Goal: Task Accomplishment & Management: Manage account settings

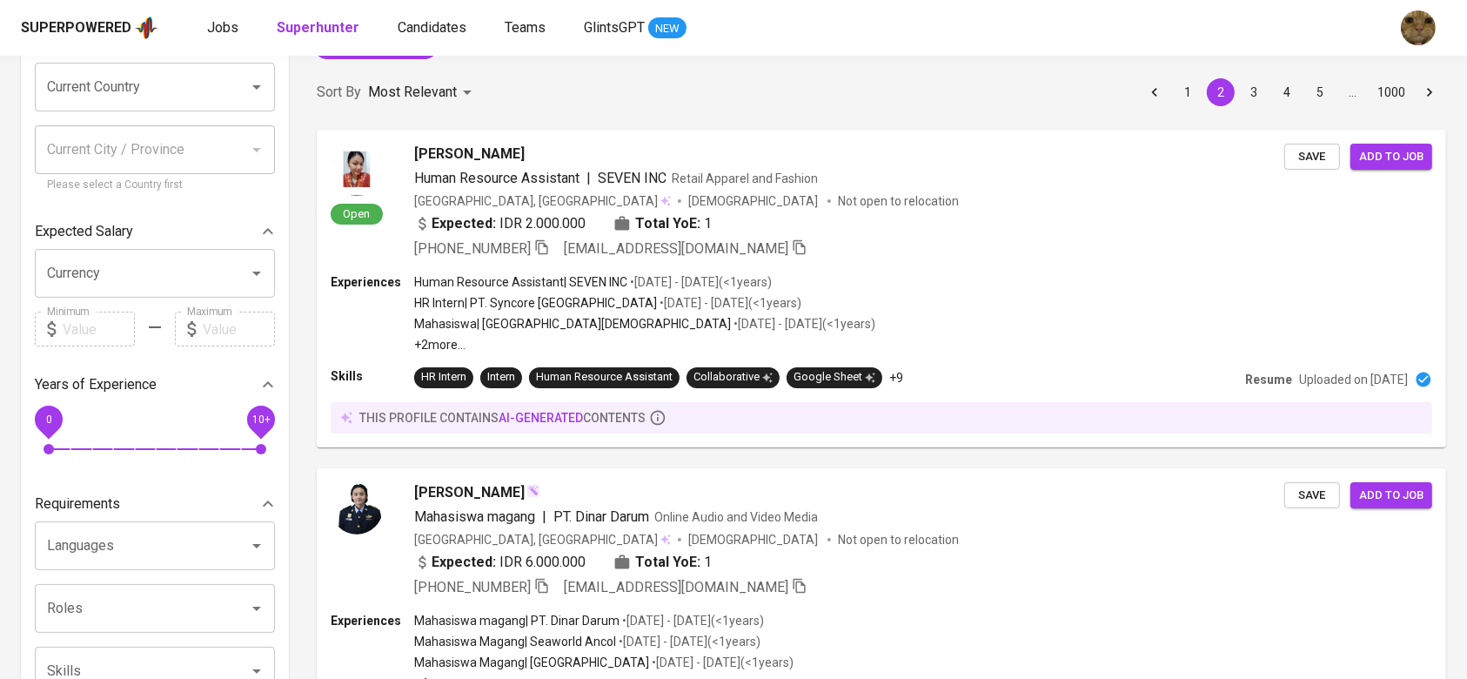
scroll to position [154, 0]
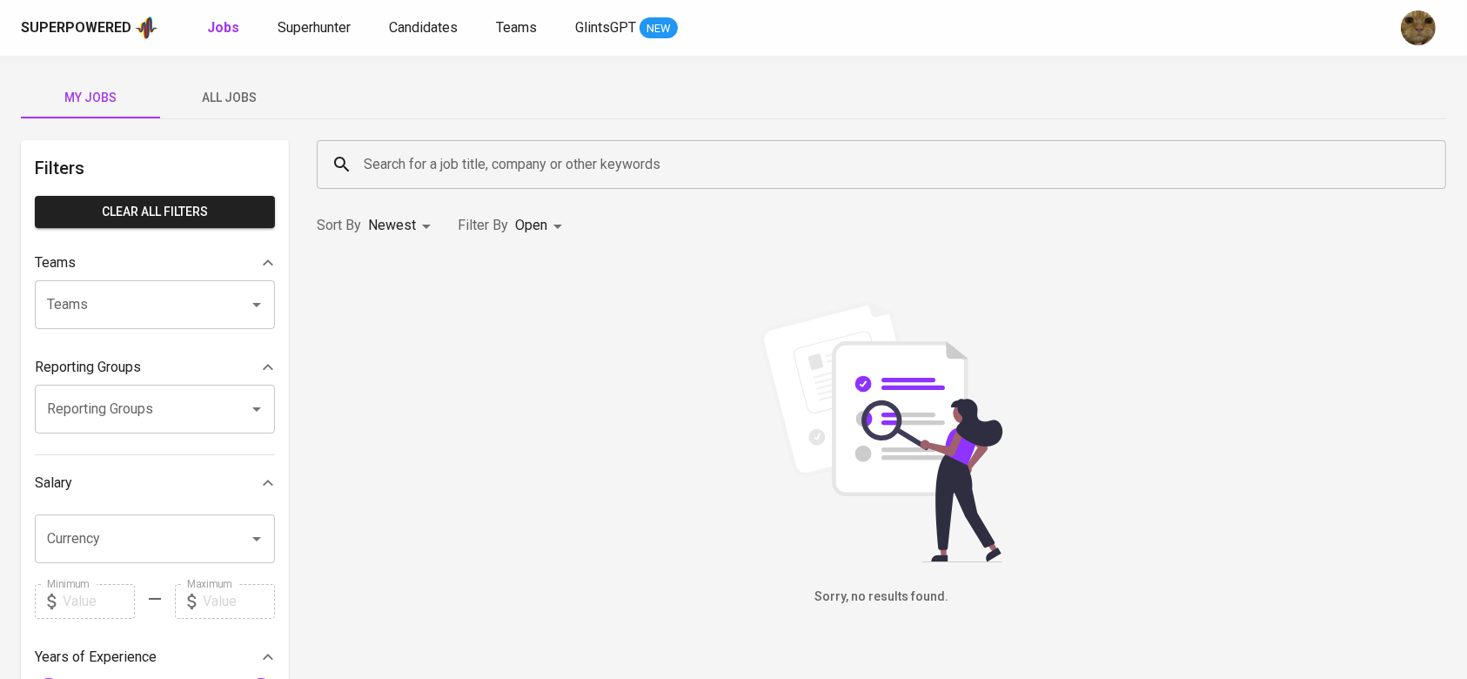
click at [218, 94] on span "All Jobs" at bounding box center [230, 98] width 118 height 22
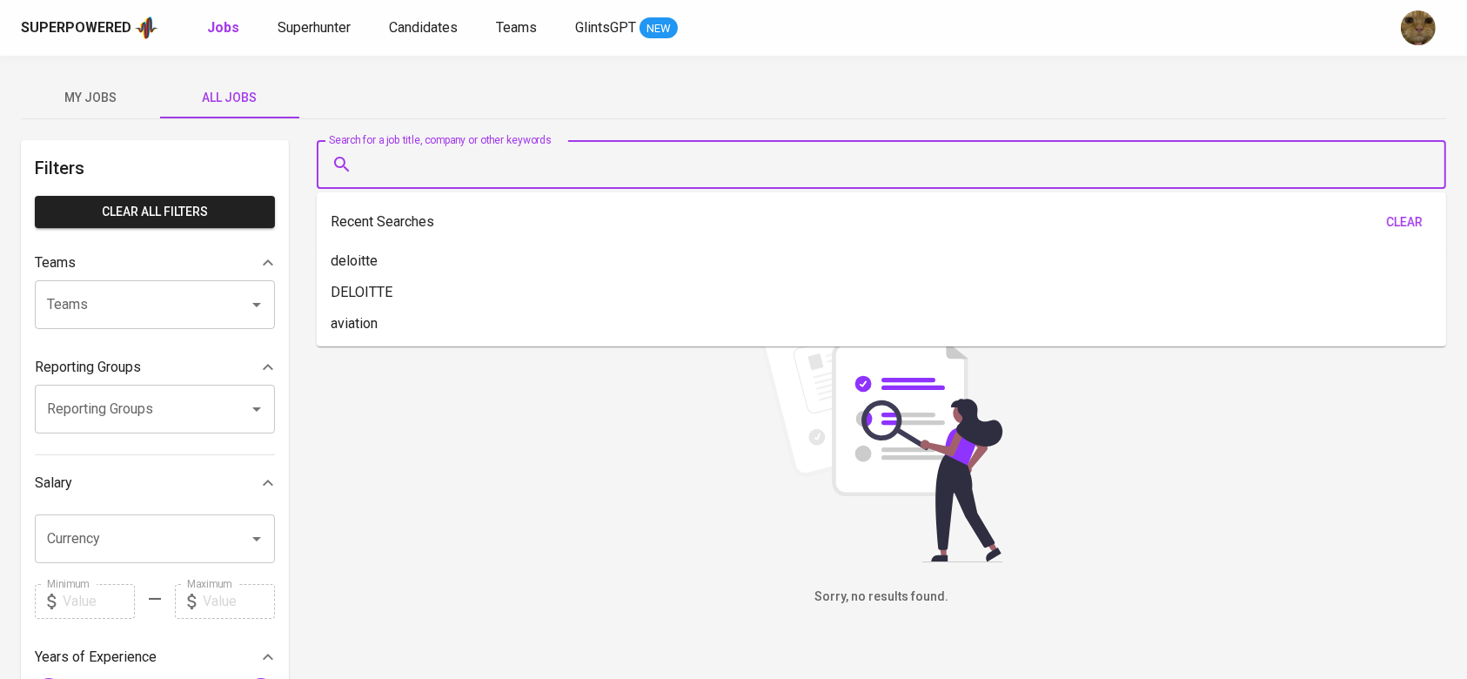
click at [520, 167] on input "Search for a job title, company or other keywords" at bounding box center [885, 164] width 1053 height 33
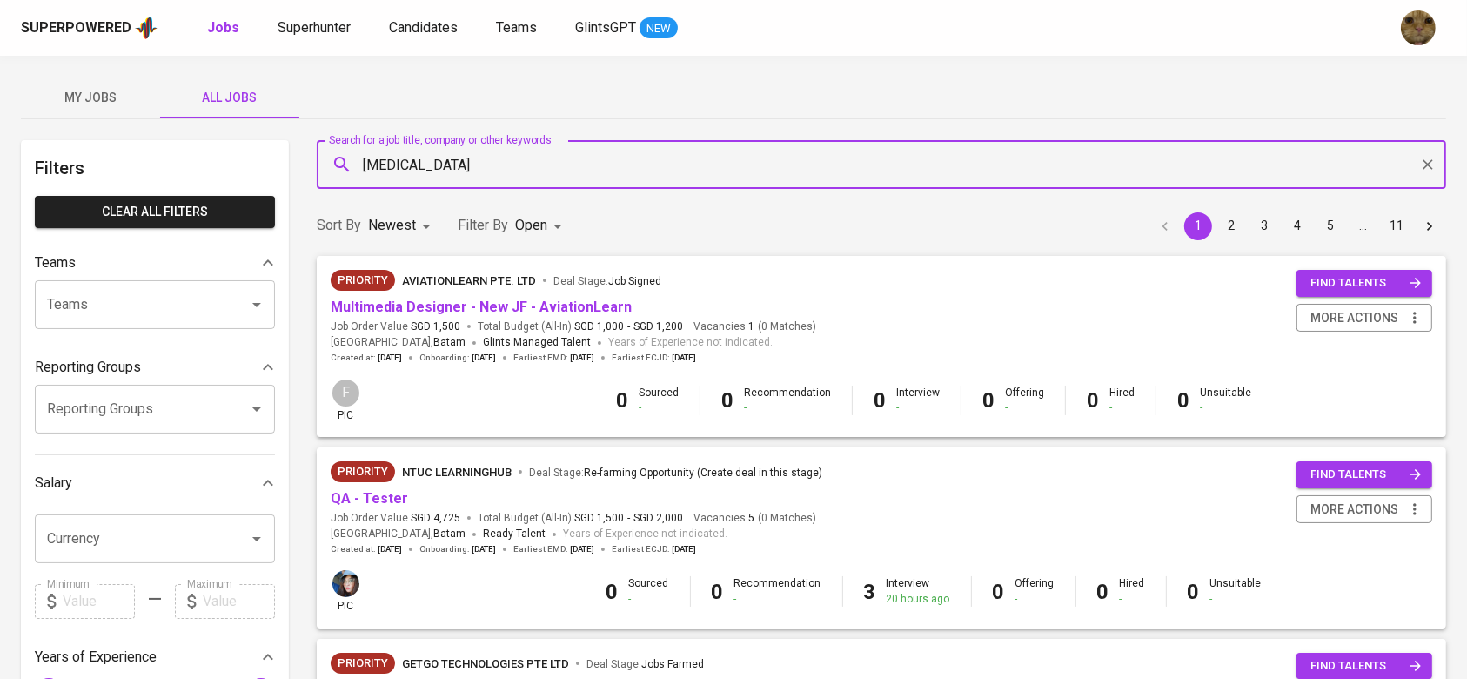
type input "meridia"
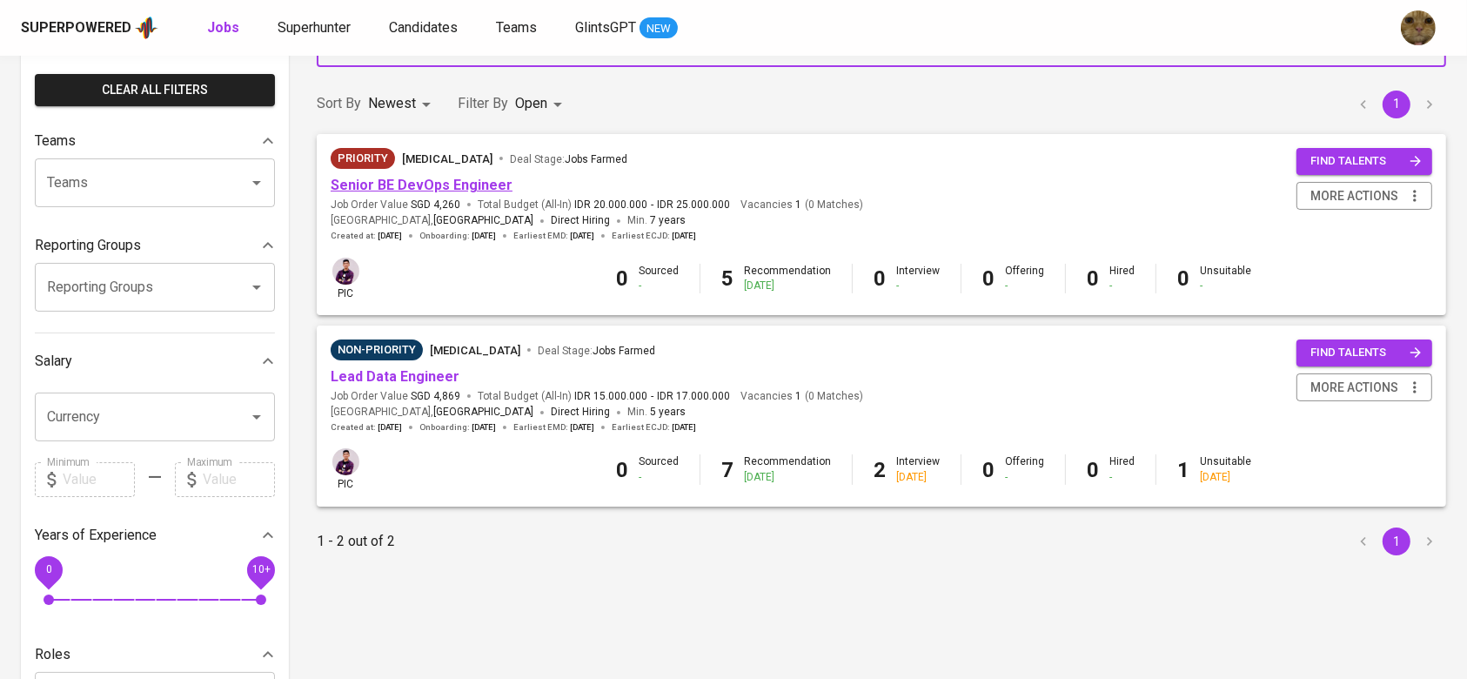
scroll to position [123, 0]
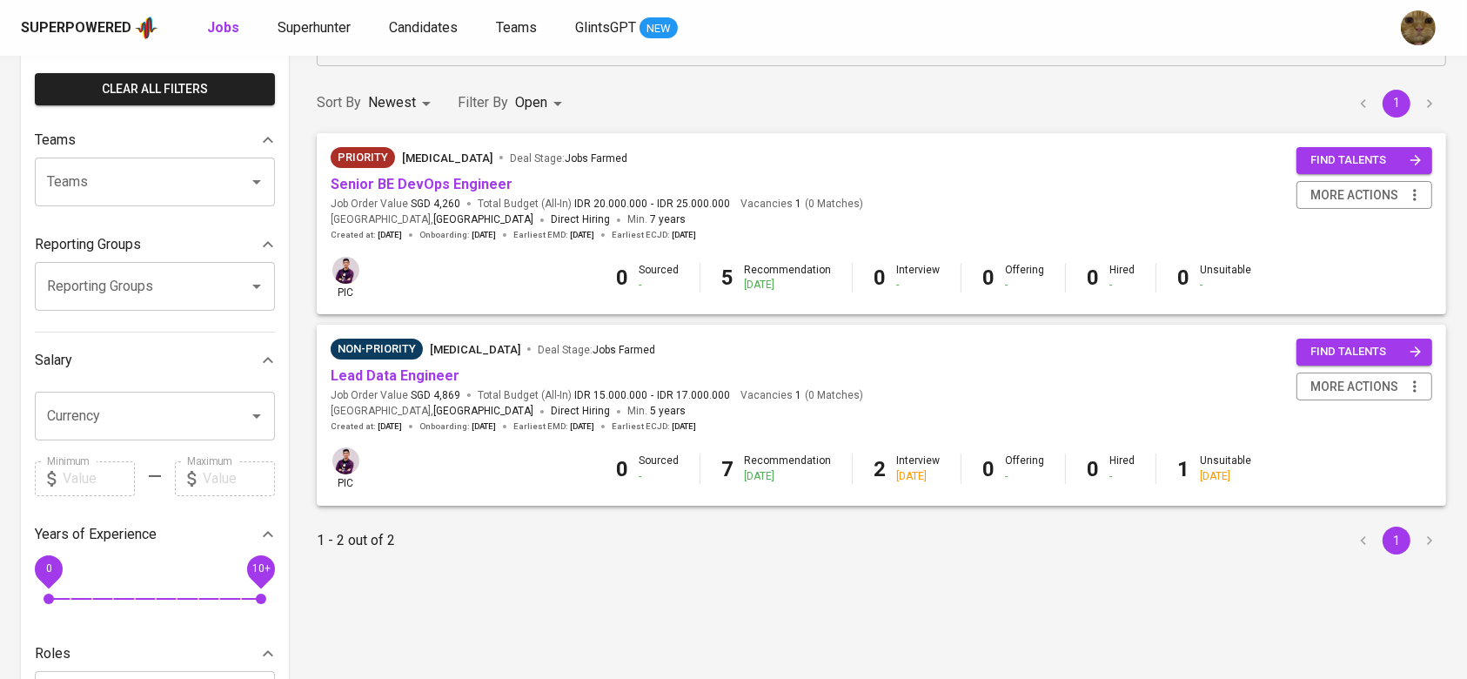
click at [433, 192] on span "Senior BE DevOps Engineer" at bounding box center [422, 185] width 182 height 20
click at [417, 189] on link "Senior BE DevOps Engineer" at bounding box center [422, 184] width 182 height 17
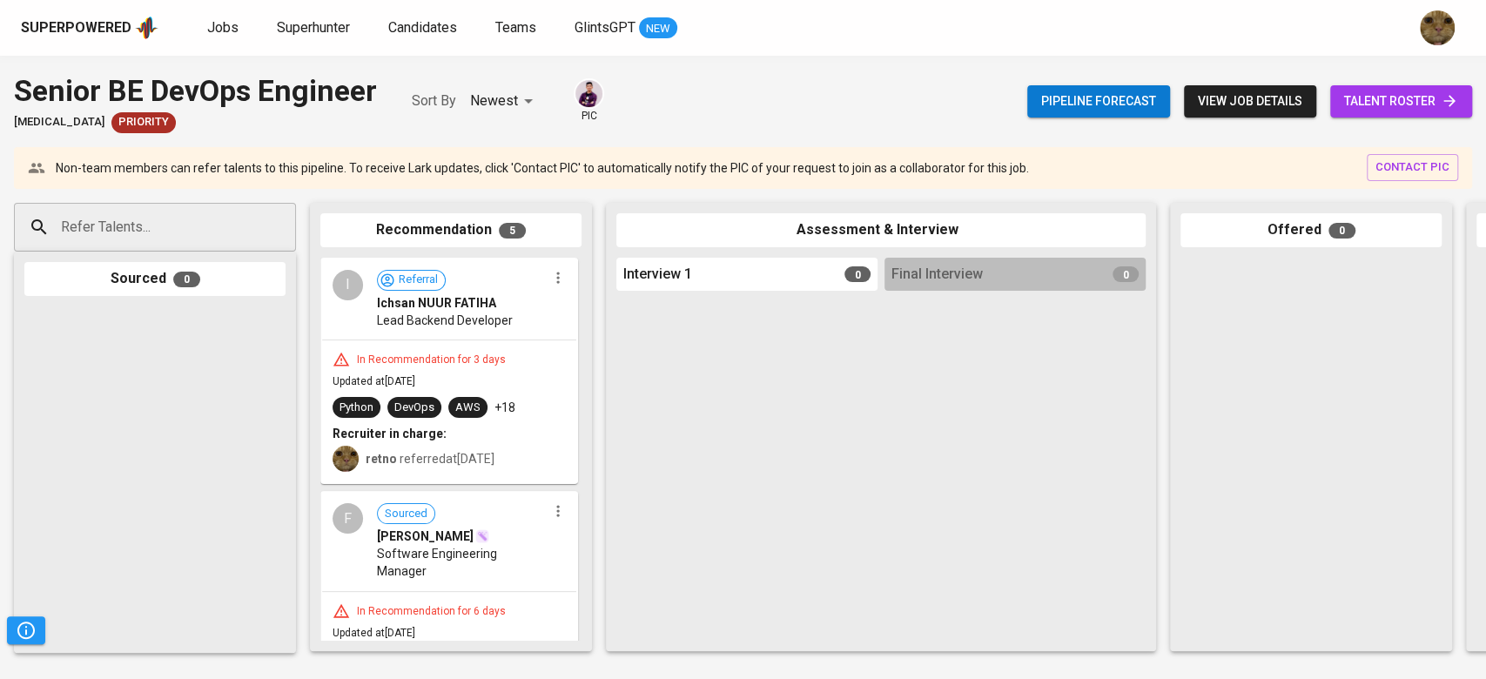
click at [1345, 108] on span "talent roster" at bounding box center [1401, 102] width 114 height 22
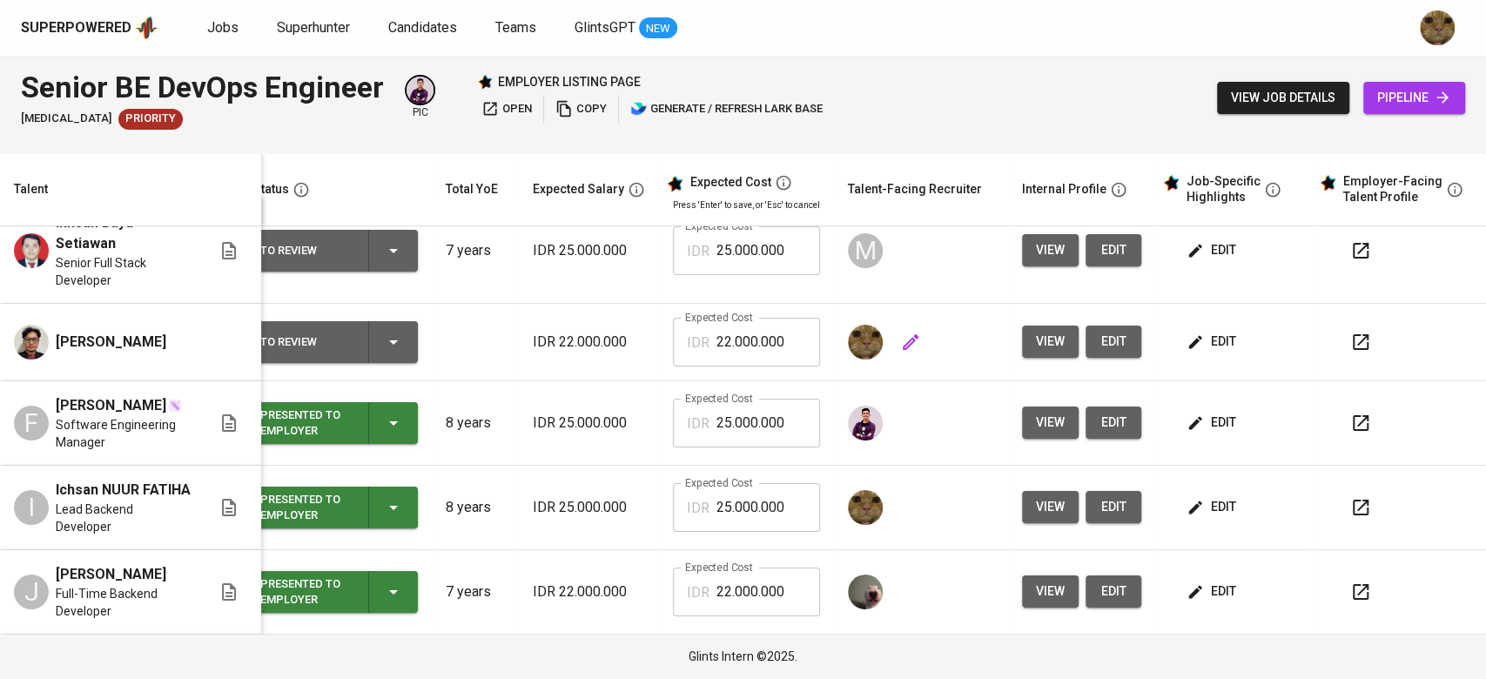
scroll to position [10, 35]
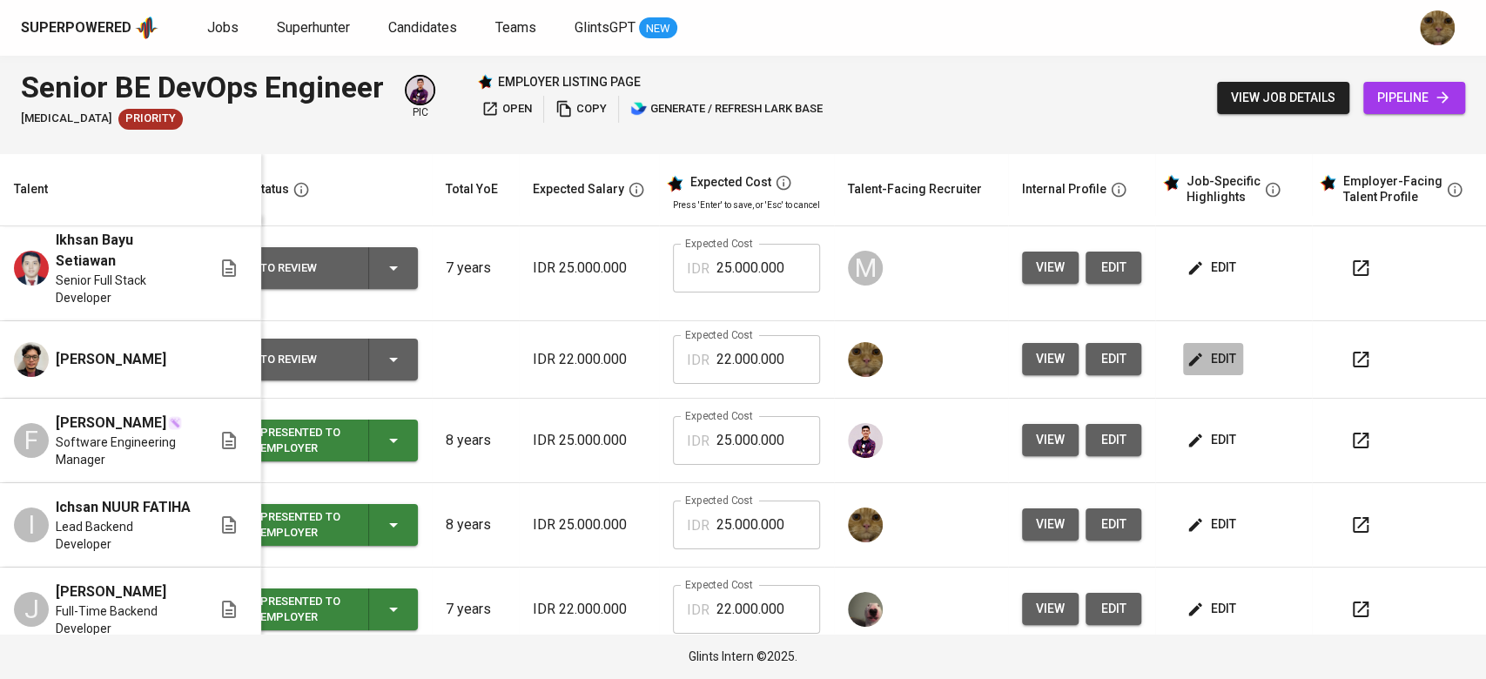
click at [1218, 345] on button "edit" at bounding box center [1213, 359] width 60 height 32
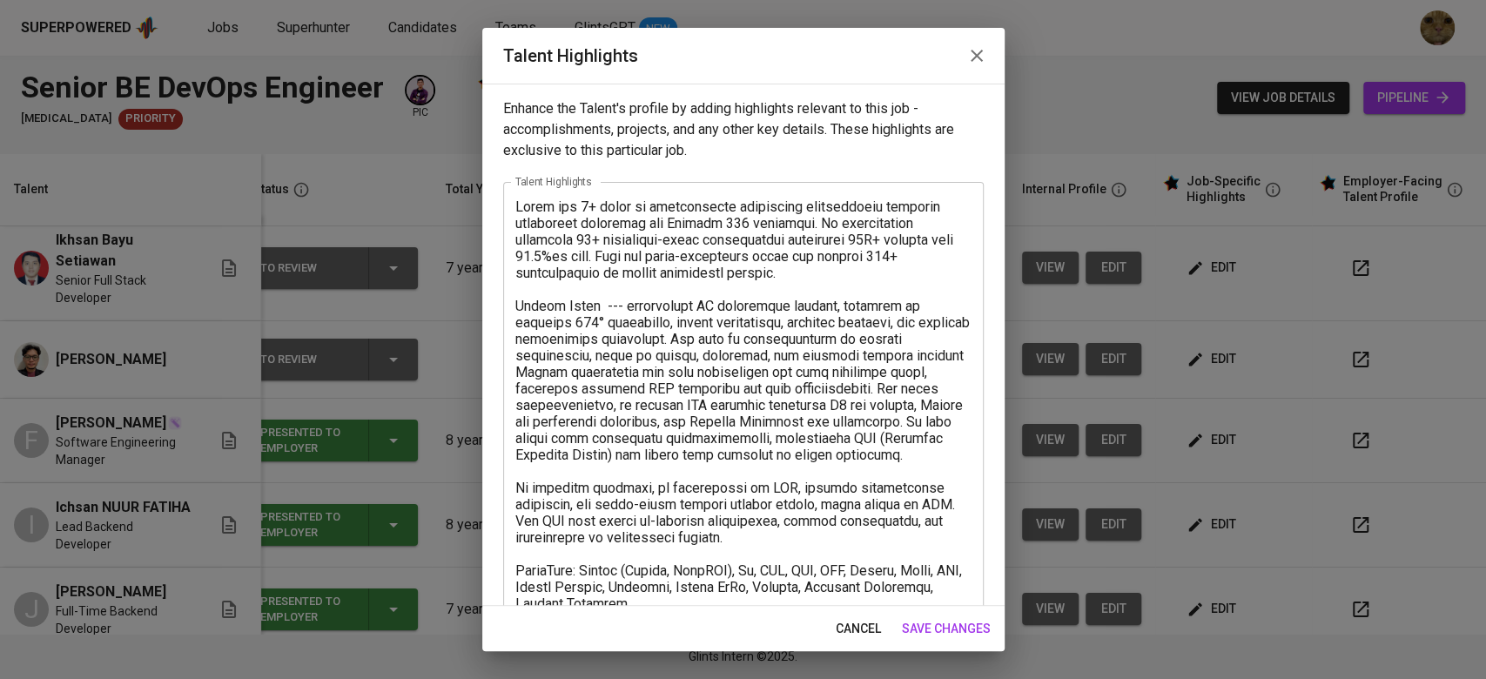
scroll to position [85, 0]
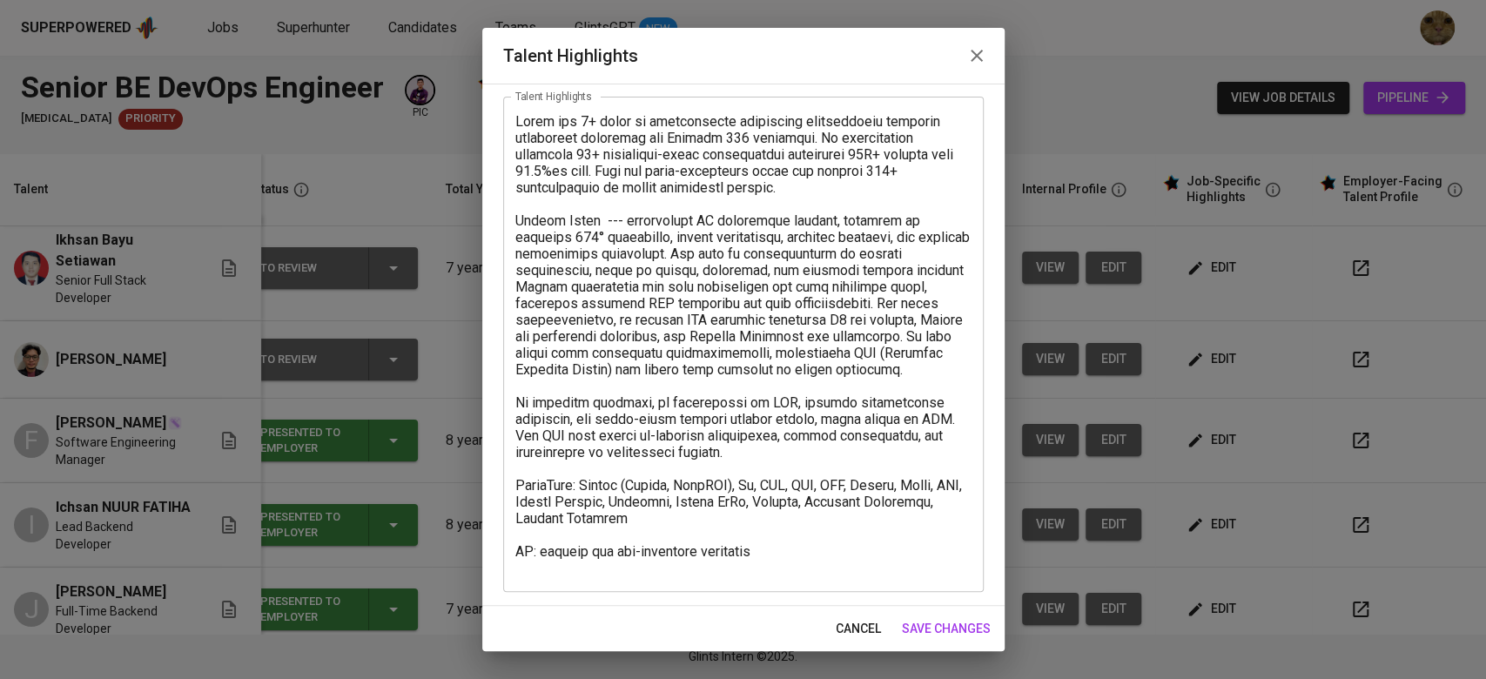
click at [850, 618] on span "cancel" at bounding box center [857, 629] width 45 height 22
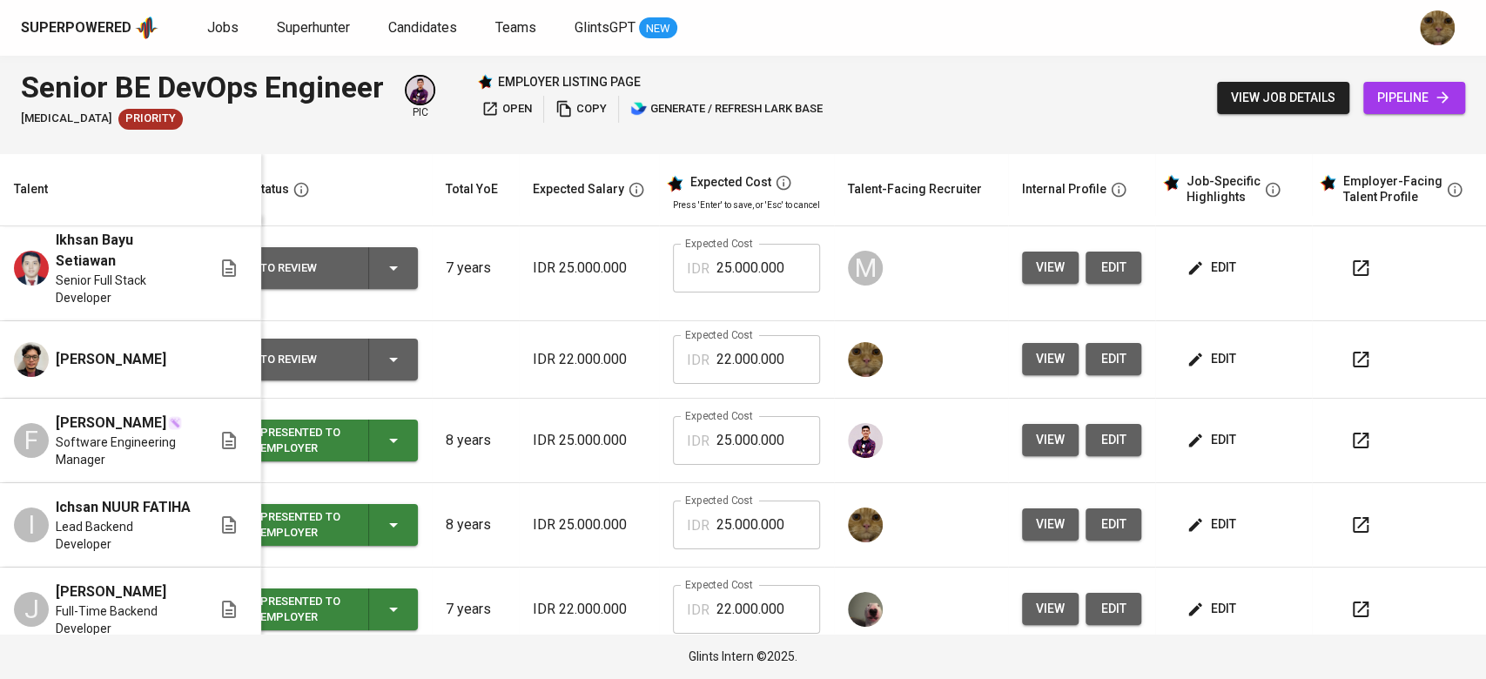
click at [1183, 252] on button "edit" at bounding box center [1213, 268] width 60 height 32
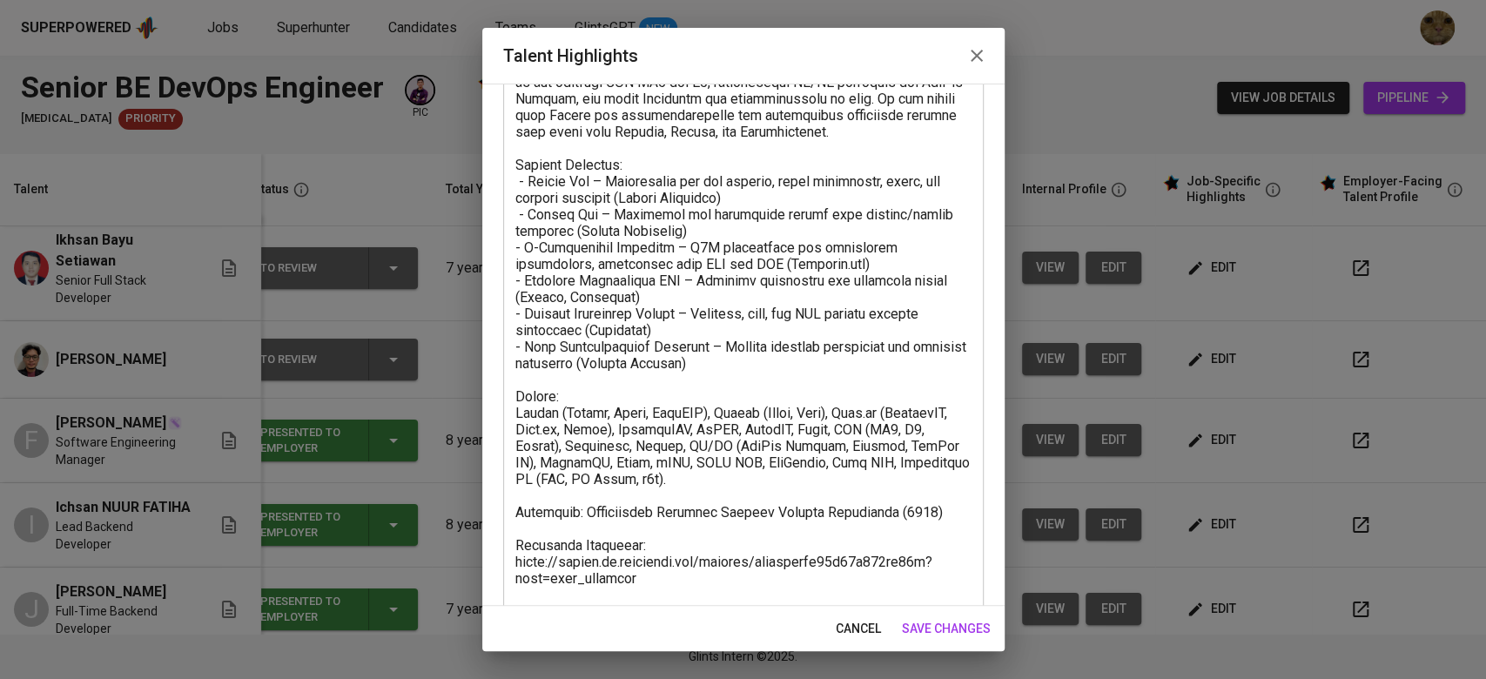
scroll to position [697, 0]
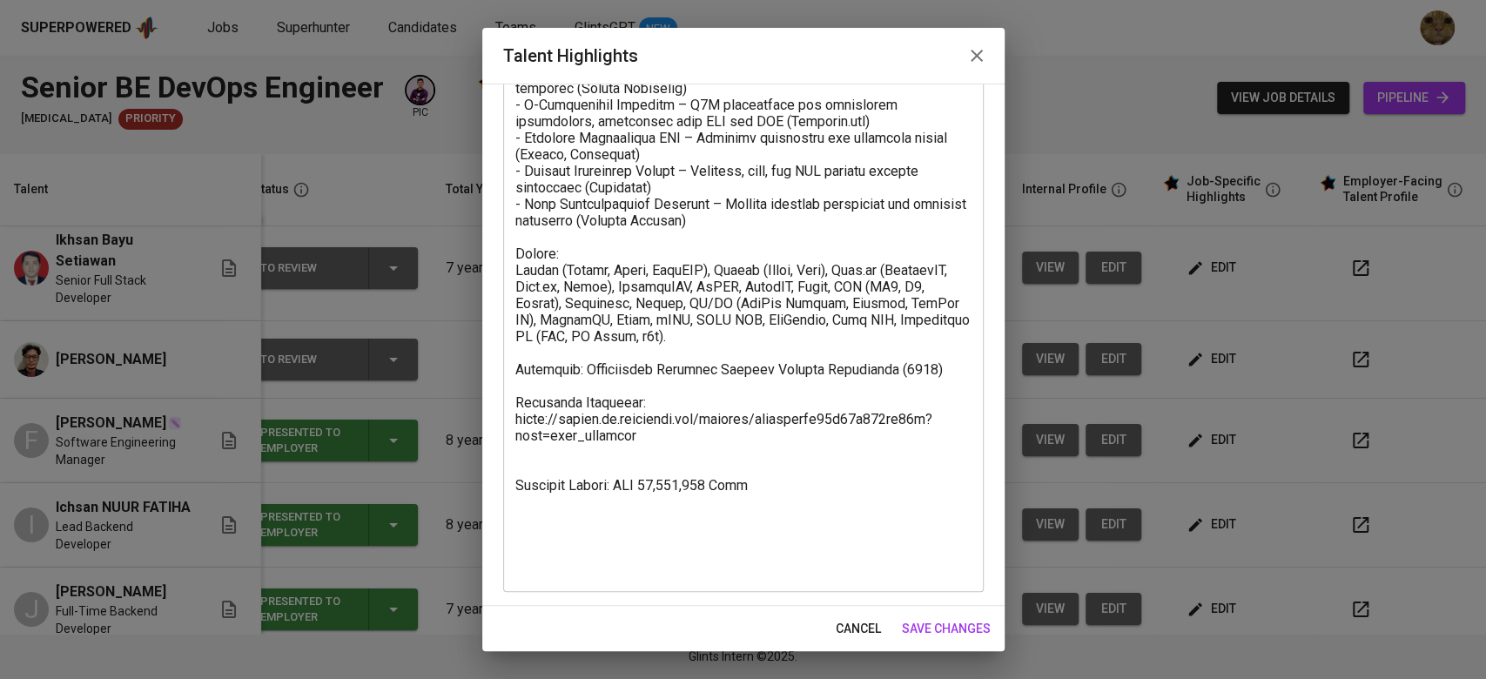
click at [846, 624] on span "cancel" at bounding box center [857, 629] width 45 height 22
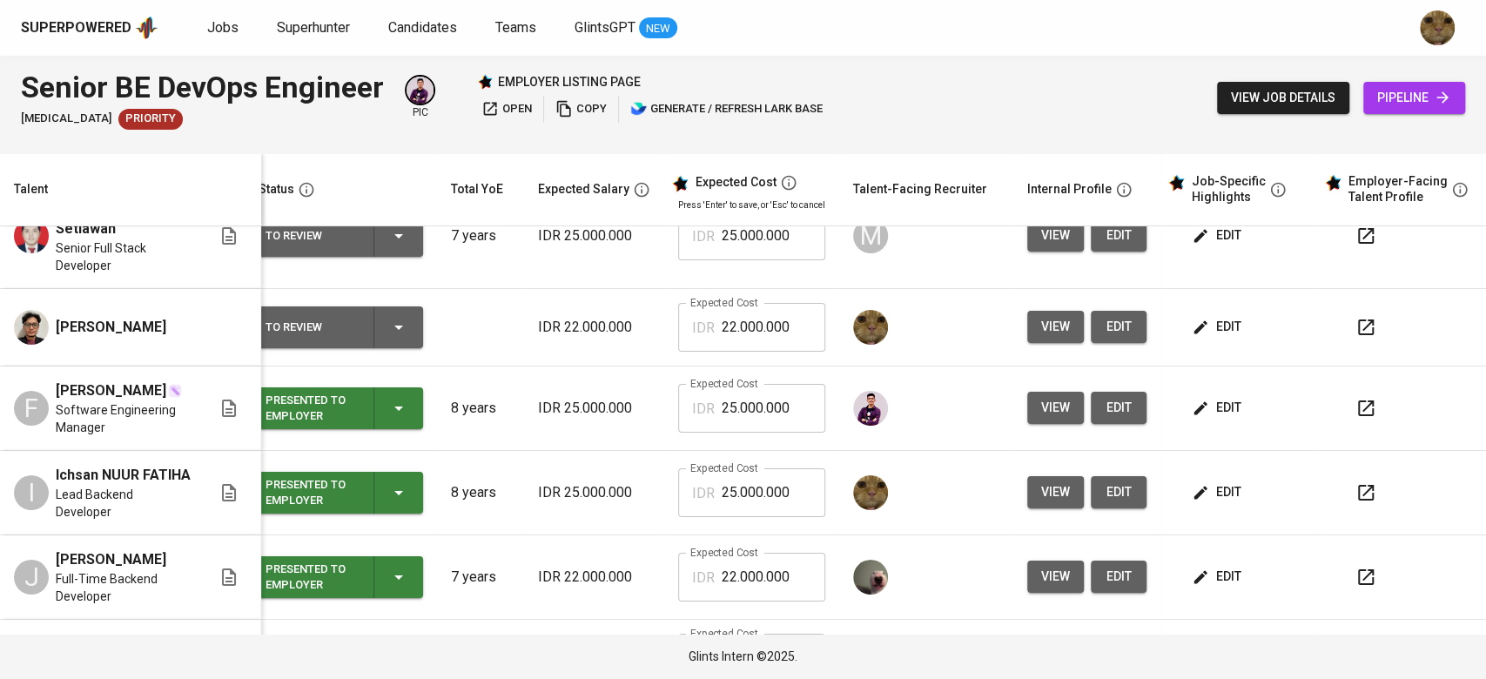
scroll to position [0, 17]
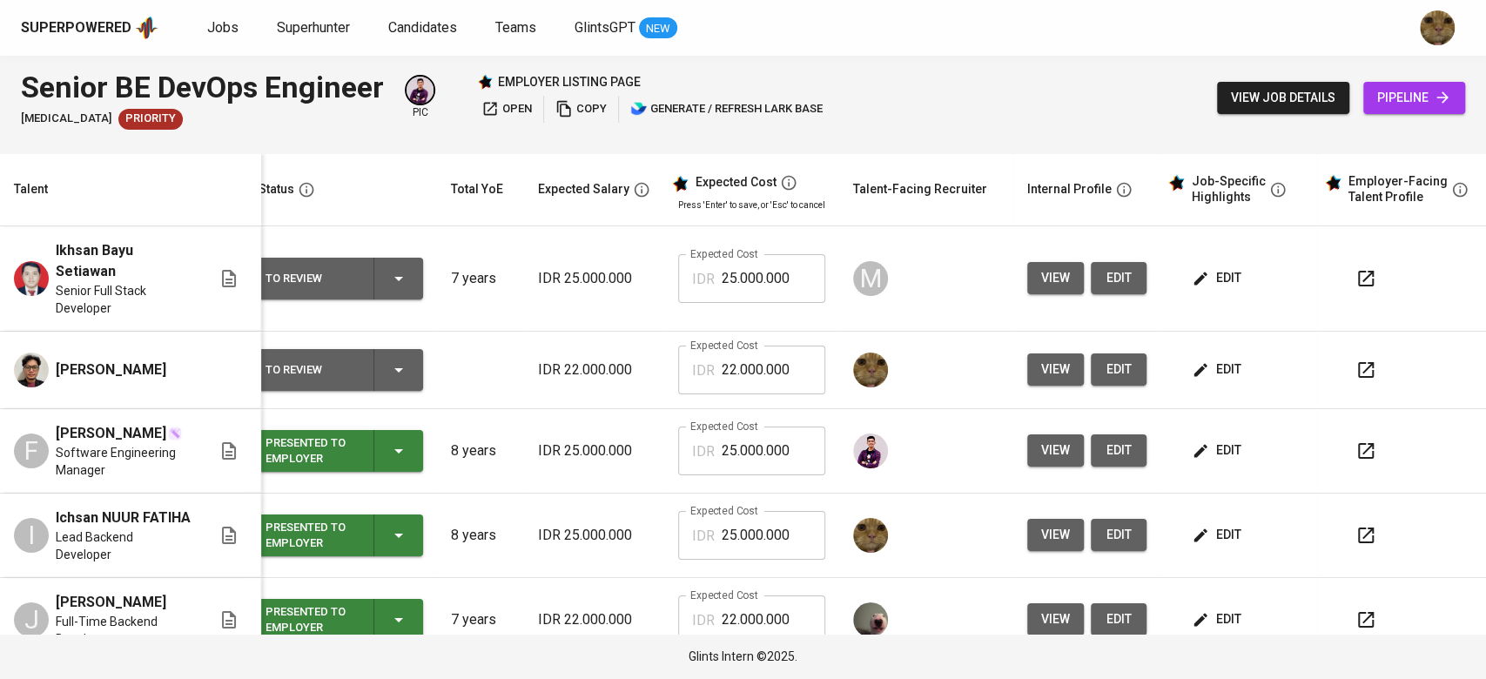
click at [1191, 366] on icon "button" at bounding box center [1199, 369] width 17 height 17
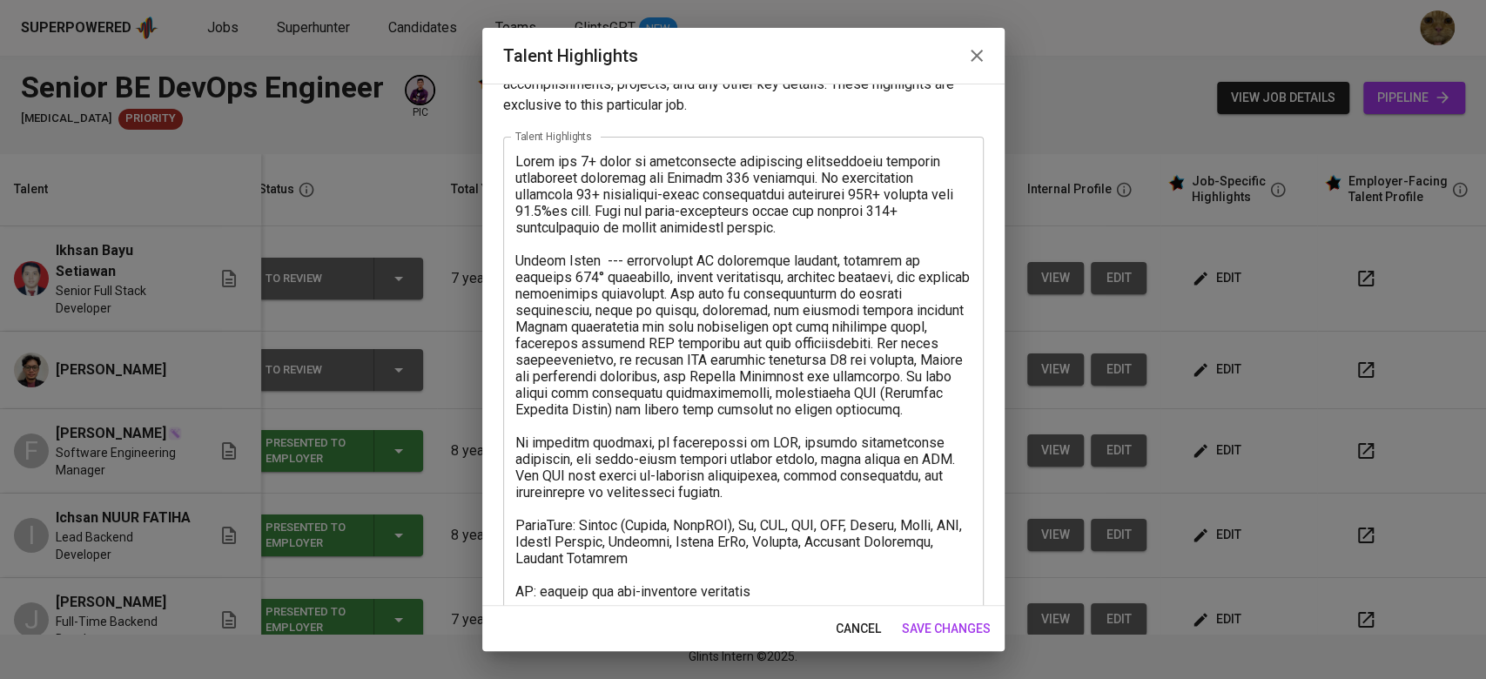
scroll to position [85, 0]
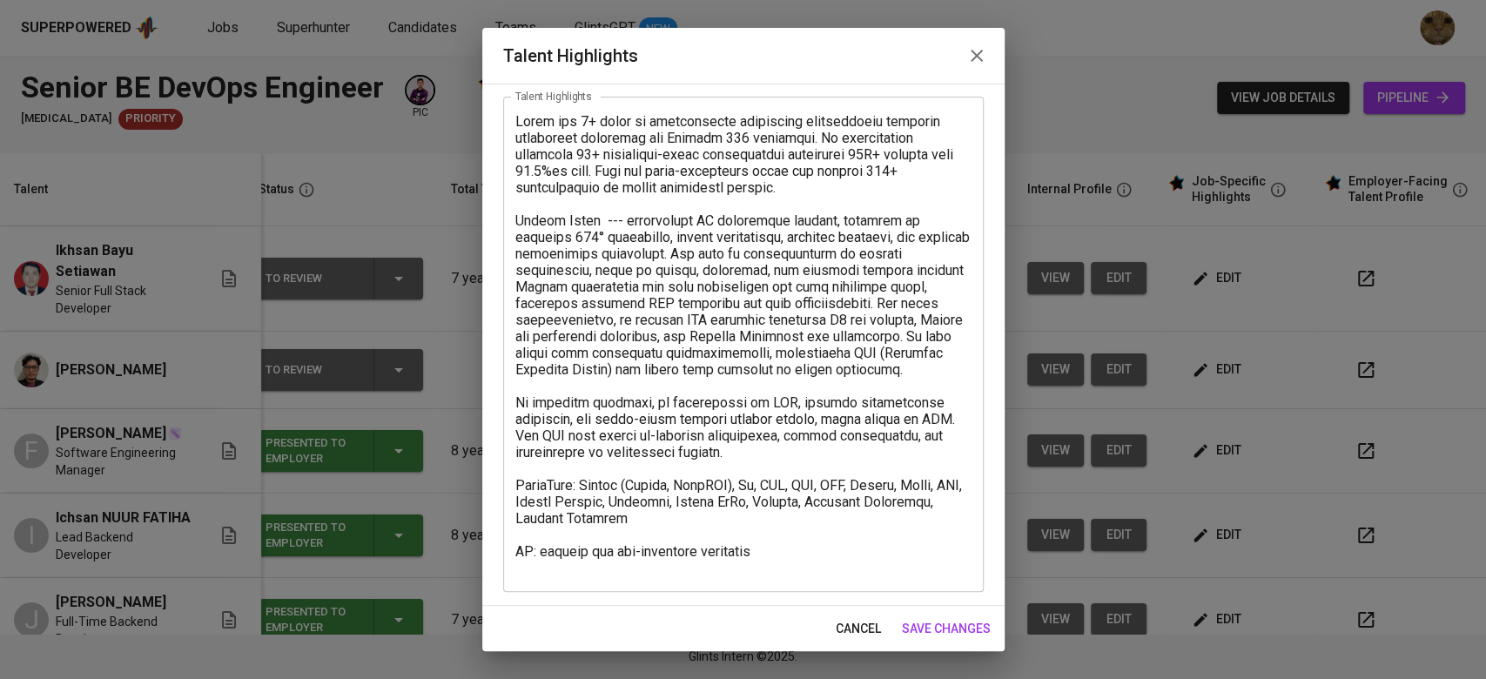
click at [856, 623] on span "cancel" at bounding box center [857, 629] width 45 height 22
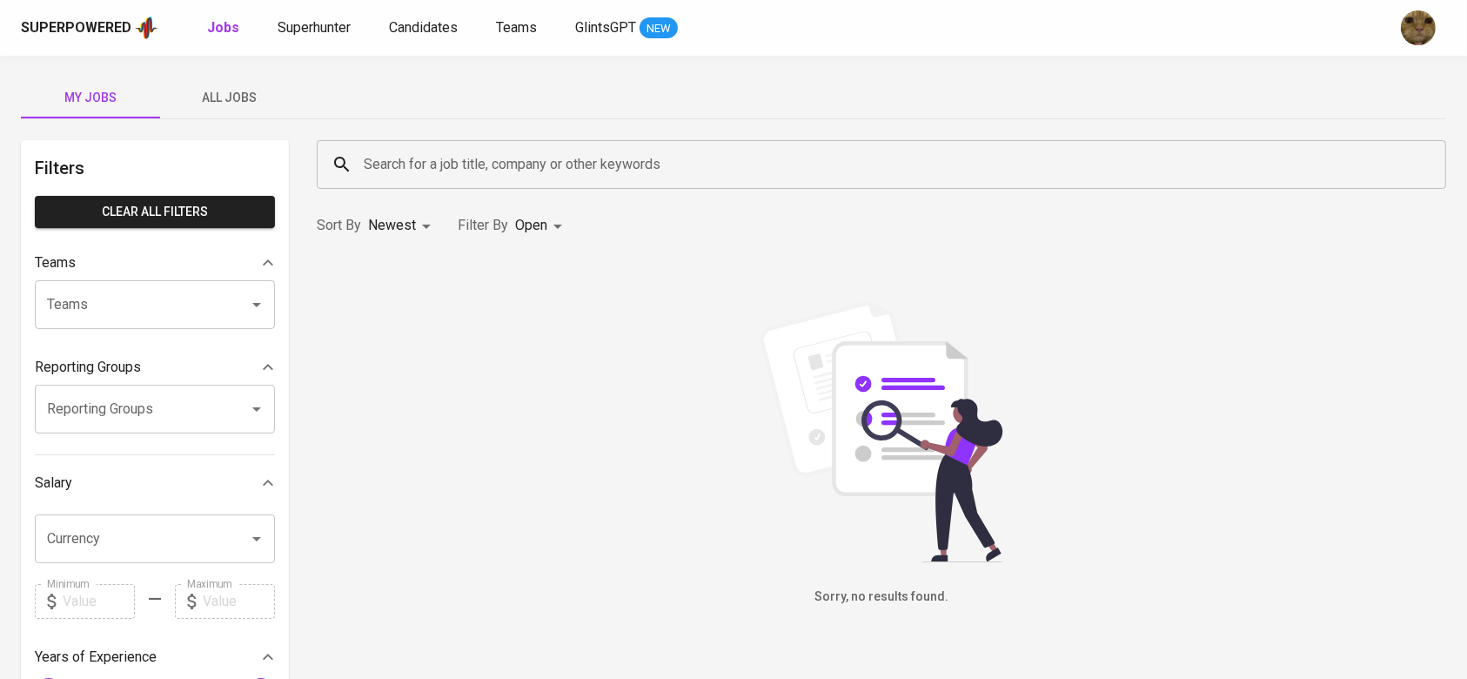
click at [420, 79] on div "My Jobs All Jobs" at bounding box center [733, 98] width 1425 height 42
click at [398, 25] on span "Candidates" at bounding box center [423, 27] width 69 height 17
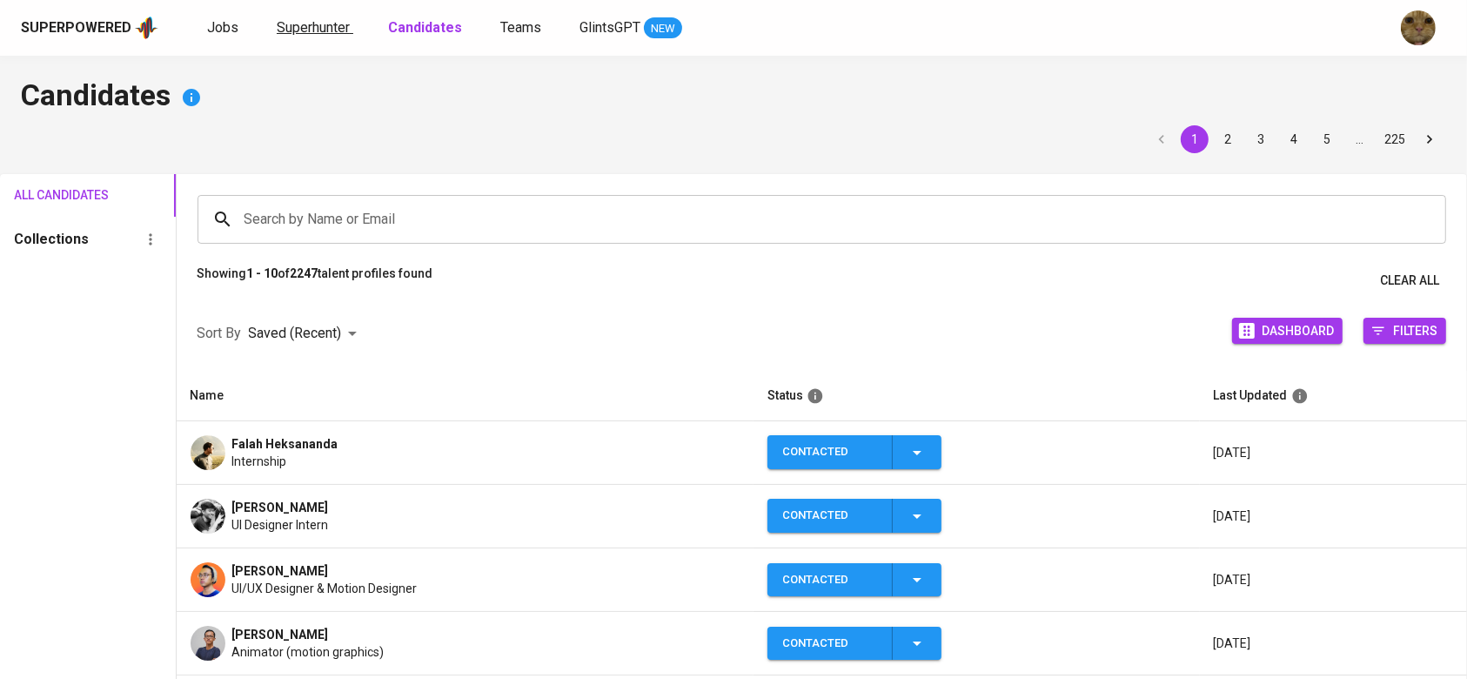
click at [320, 31] on span "Superhunter" at bounding box center [313, 27] width 73 height 17
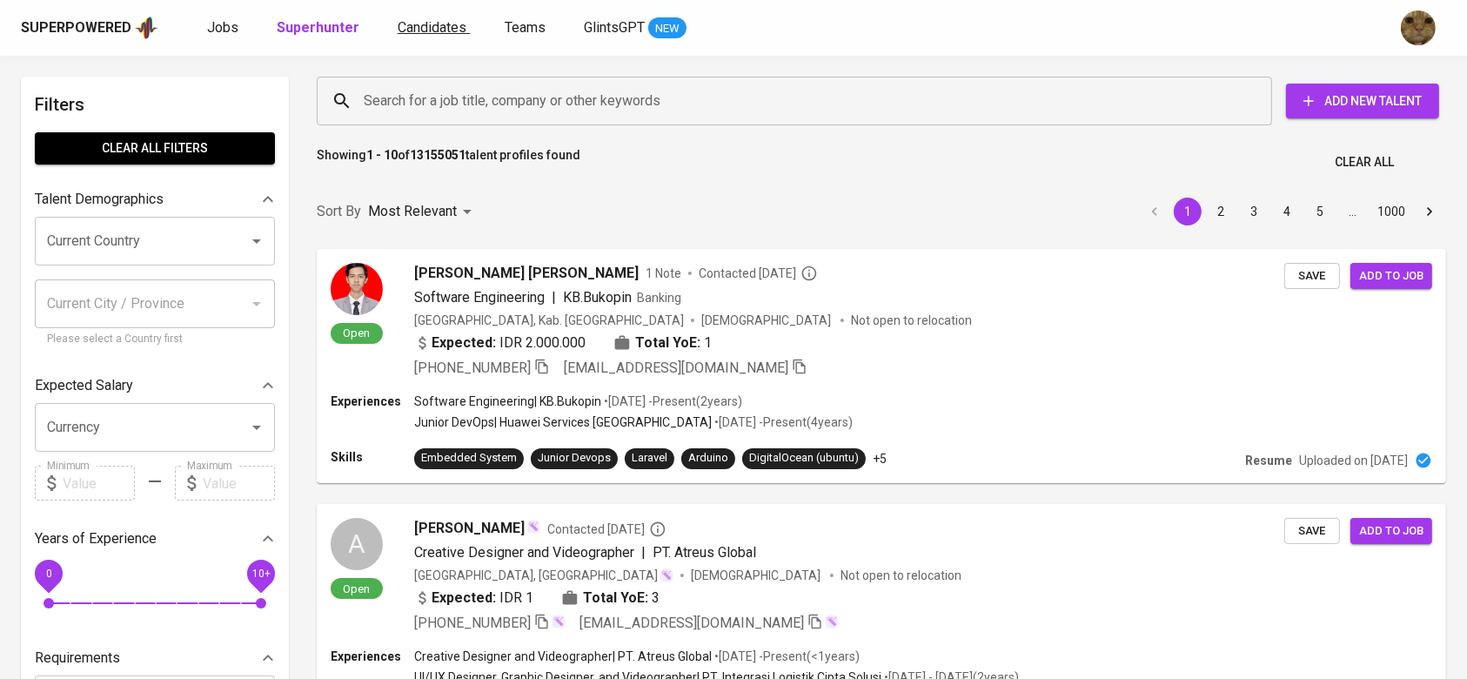
click at [411, 37] on link "Candidates" at bounding box center [434, 28] width 72 height 22
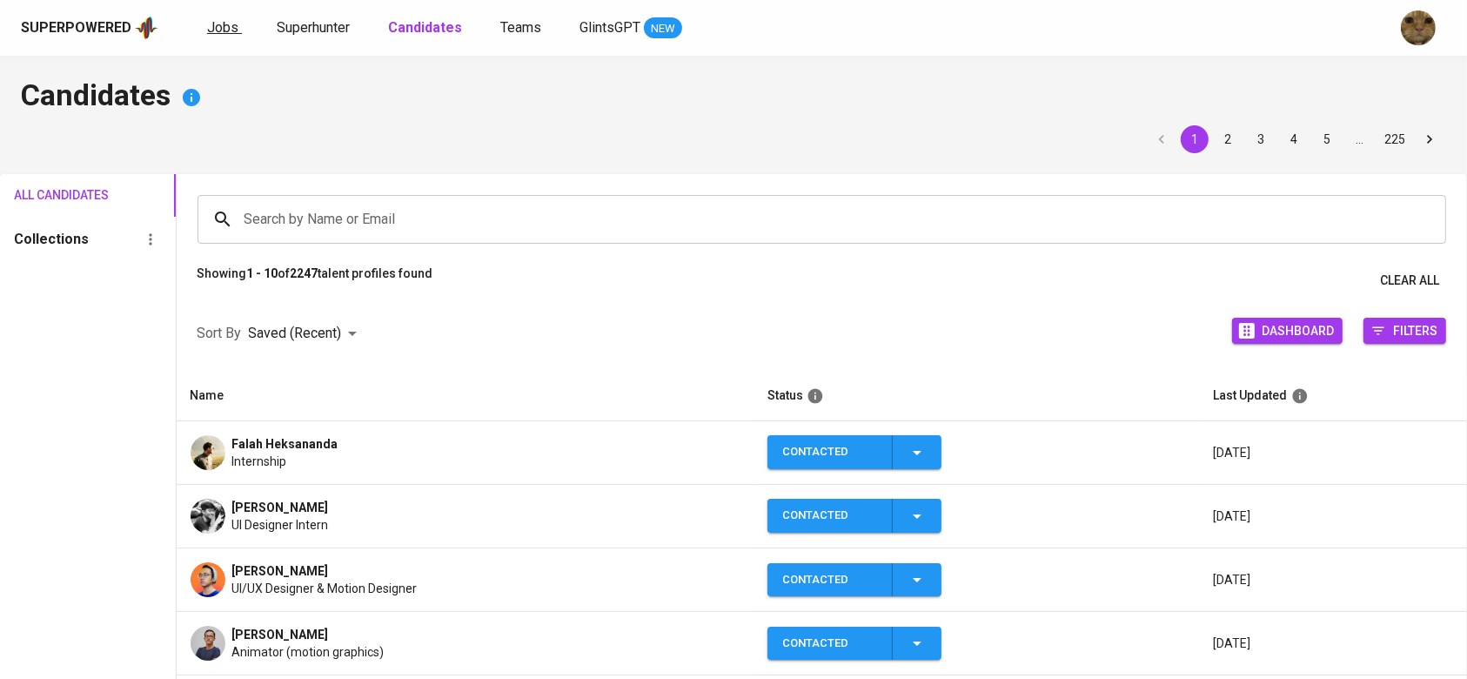
click at [207, 26] on span "Jobs" at bounding box center [222, 27] width 31 height 17
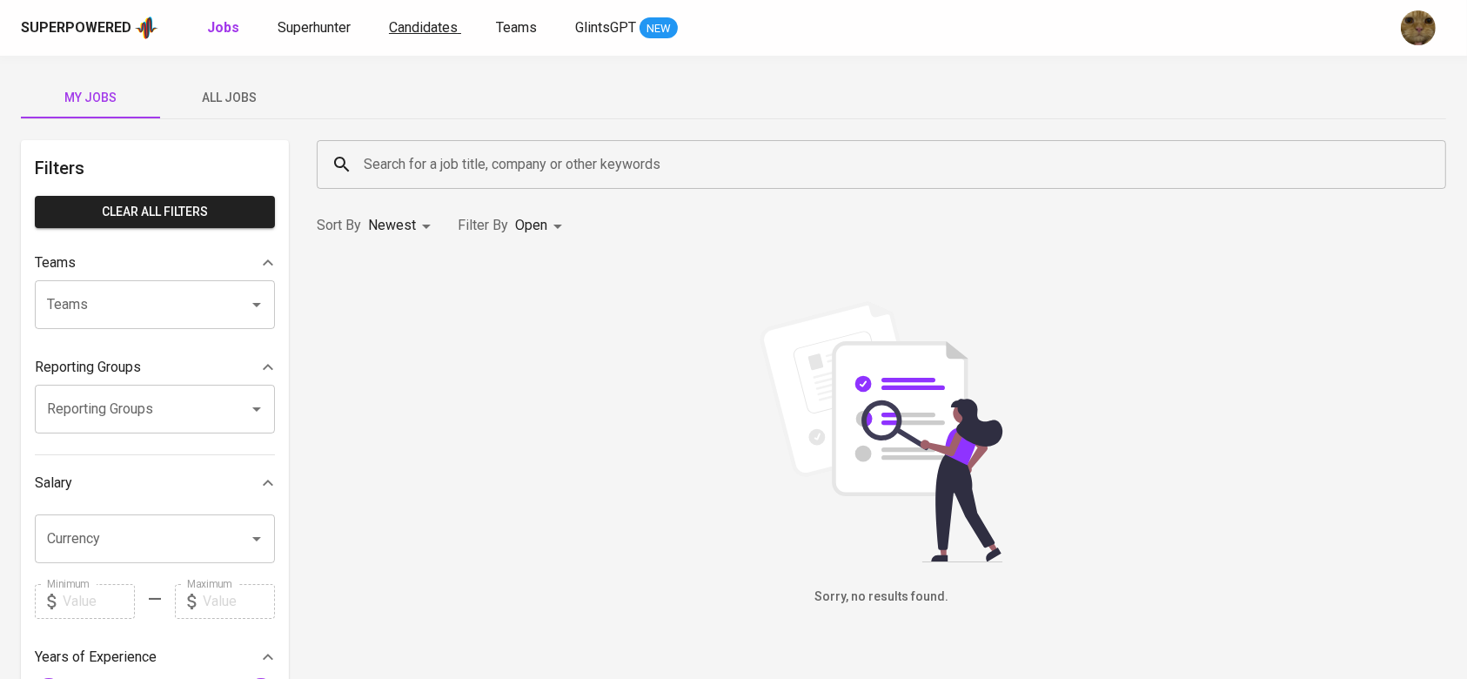
click at [404, 30] on span "Candidates" at bounding box center [423, 27] width 69 height 17
